Goal: Check status: Check status

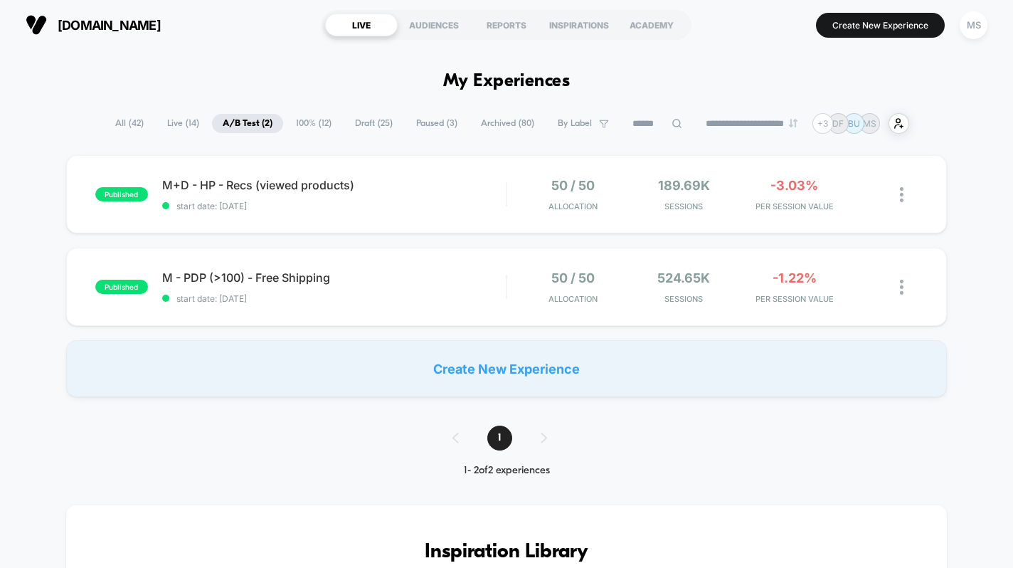
click at [174, 119] on span "Live ( 14 )" at bounding box center [183, 123] width 53 height 19
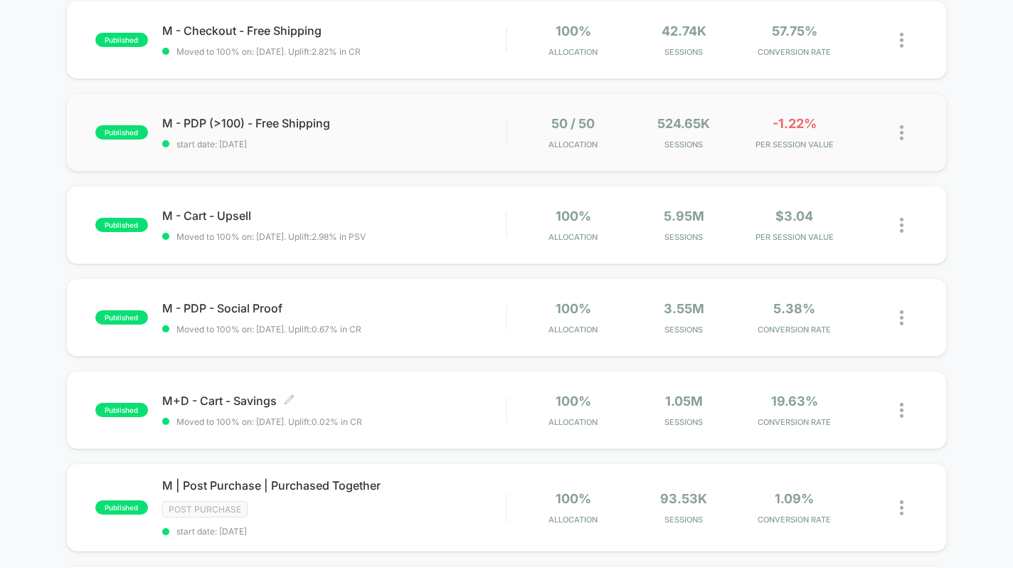
scroll to position [383, 0]
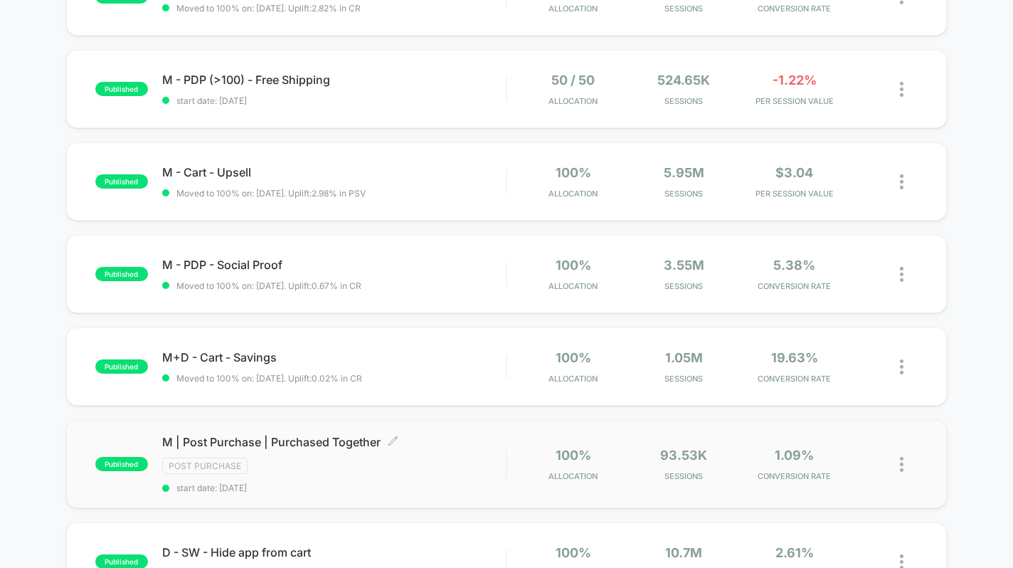
click at [456, 446] on span "M | Post Purchase | Purchased Together Click to edit experience details" at bounding box center [334, 442] width 344 height 14
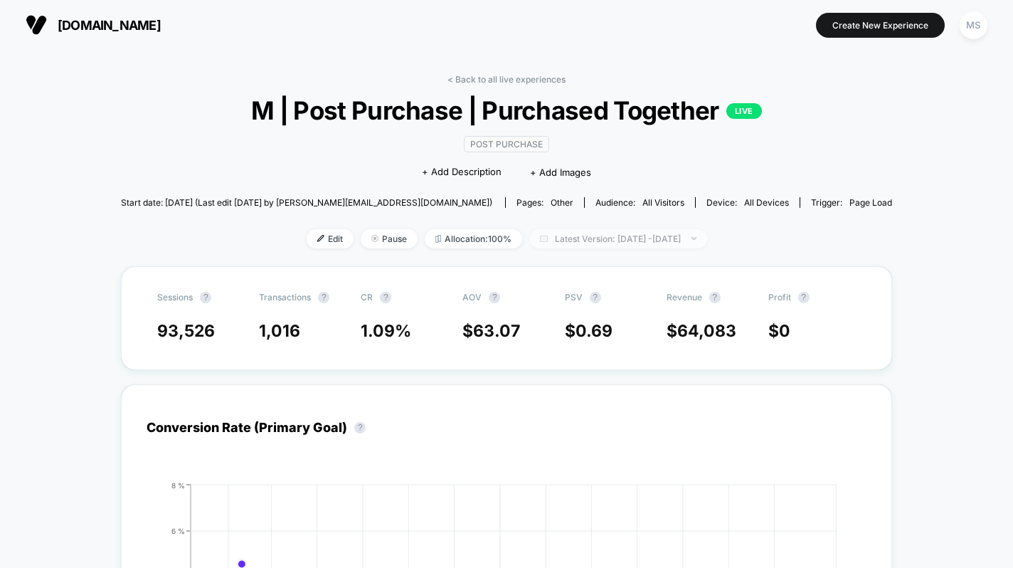
click at [531, 237] on span "Latest Version: [DATE] - [DATE]" at bounding box center [618, 238] width 178 height 19
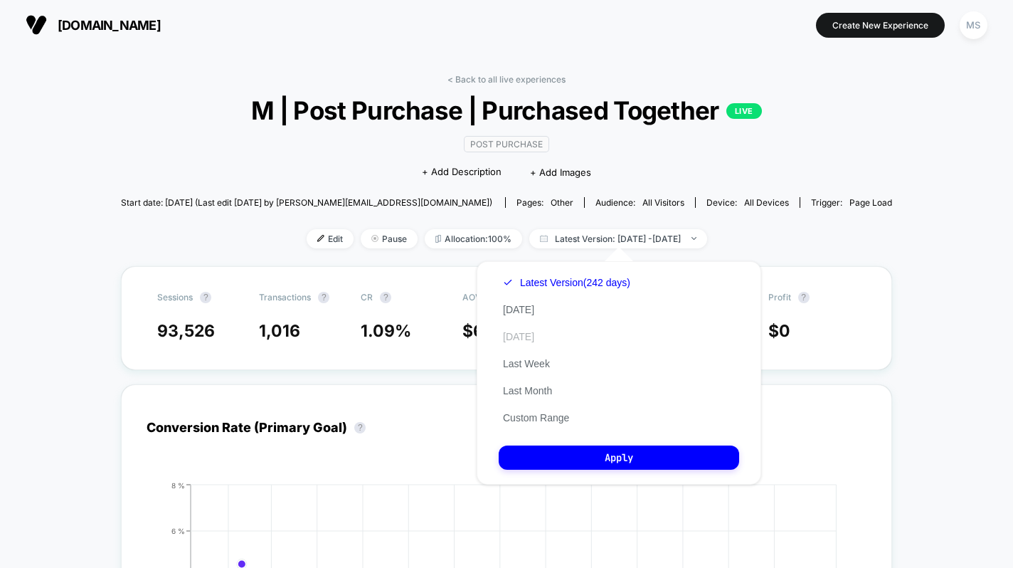
click at [517, 341] on button "[DATE]" at bounding box center [519, 336] width 40 height 13
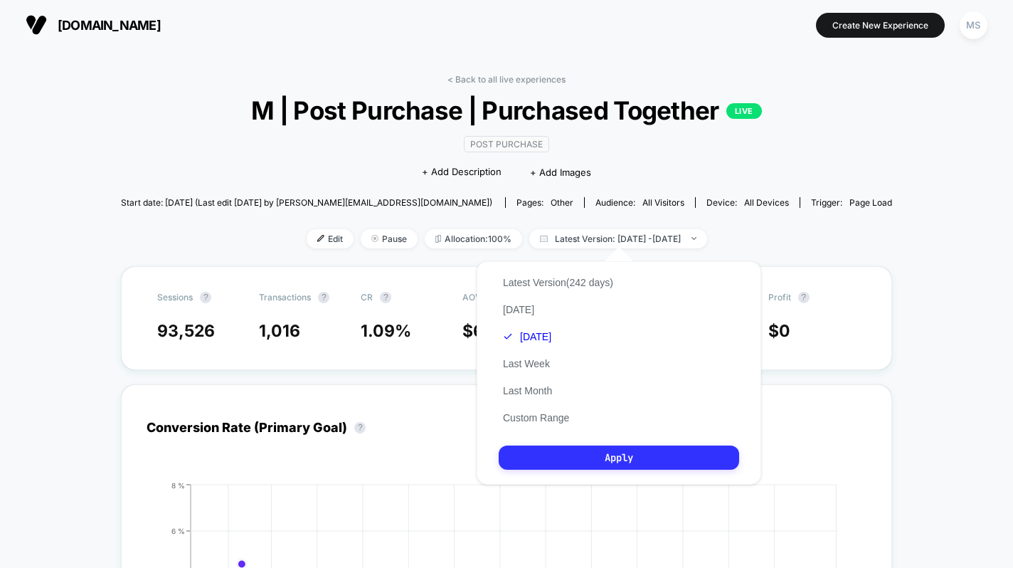
click at [541, 448] on button "Apply" at bounding box center [619, 457] width 240 height 24
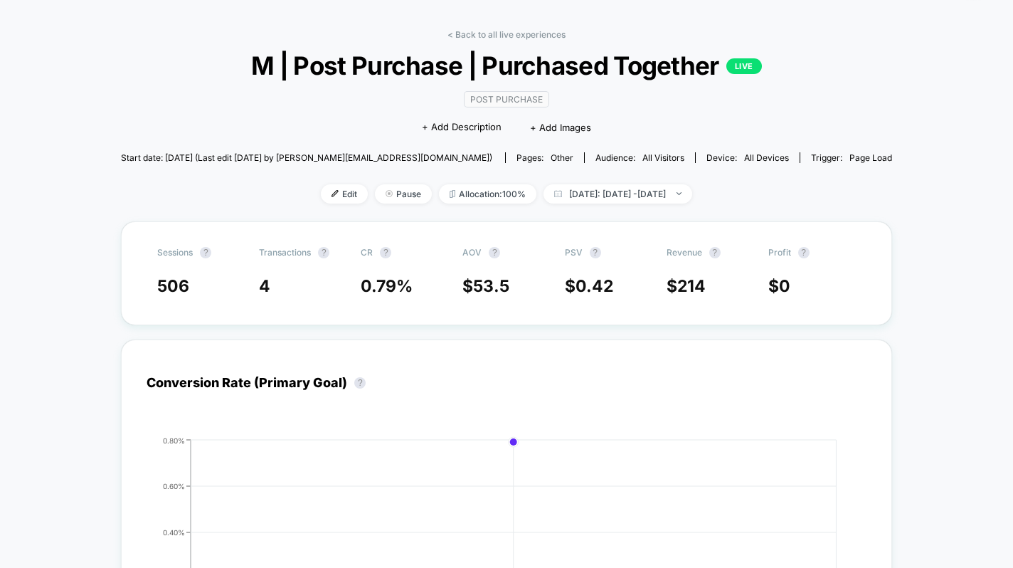
scroll to position [41, 0]
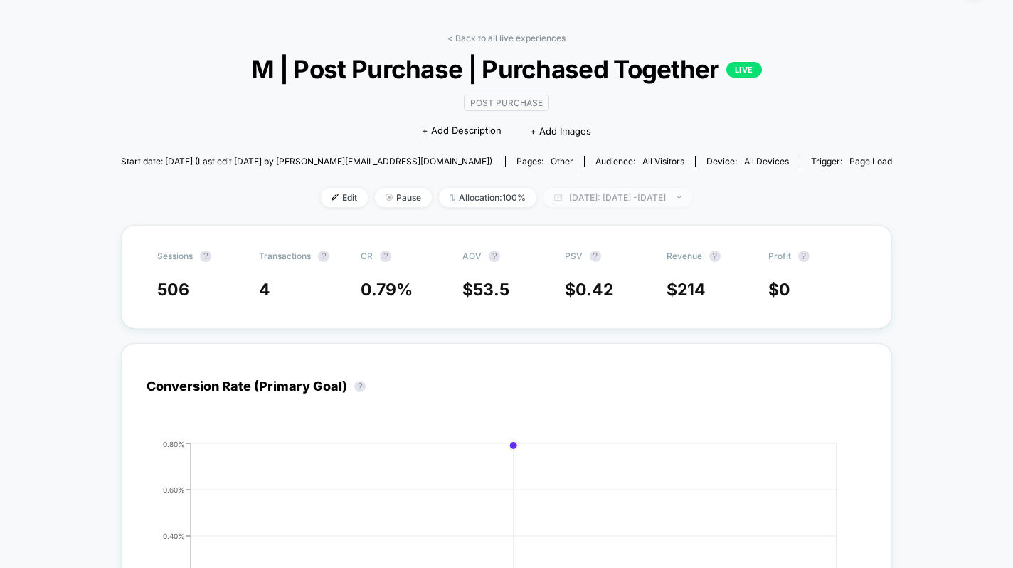
click at [557, 201] on span "[DATE]: [DATE] - [DATE]" at bounding box center [618, 197] width 149 height 19
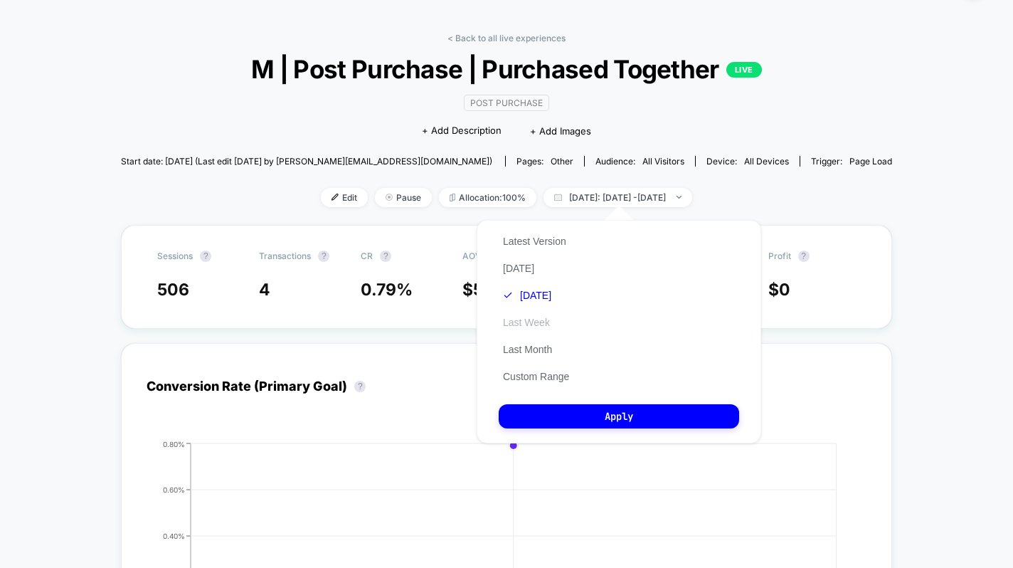
click at [529, 325] on button "Last Week" at bounding box center [526, 322] width 55 height 13
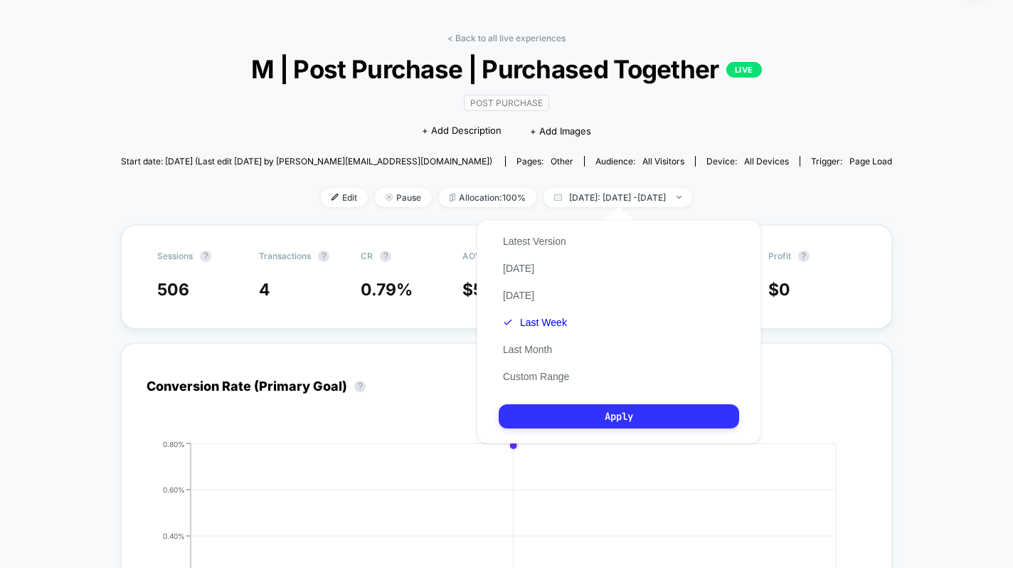
click at [539, 415] on button "Apply" at bounding box center [619, 416] width 240 height 24
